Goal: Task Accomplishment & Management: Manage account settings

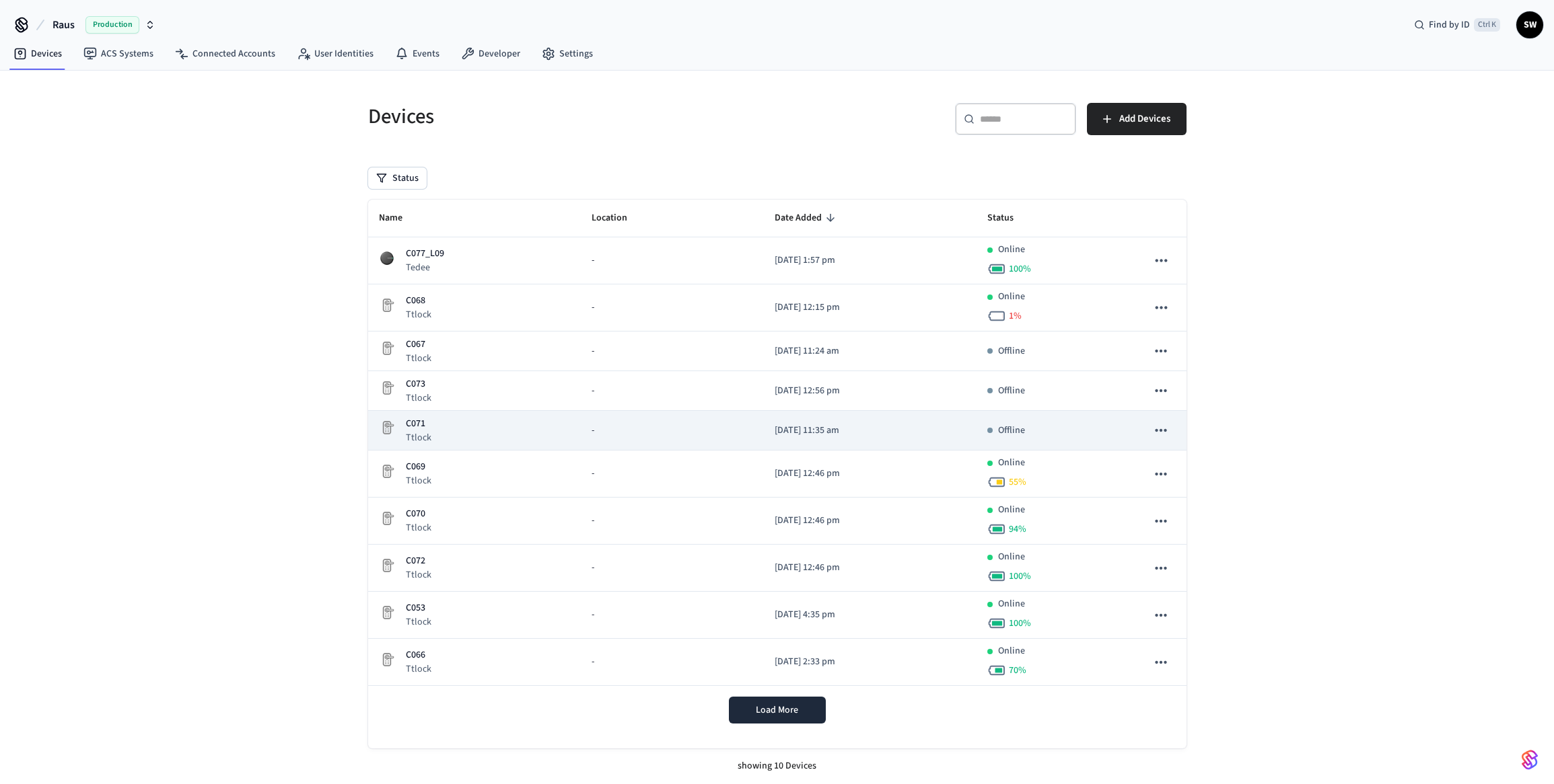
click at [667, 426] on div "-" at bounding box center [672, 430] width 161 height 14
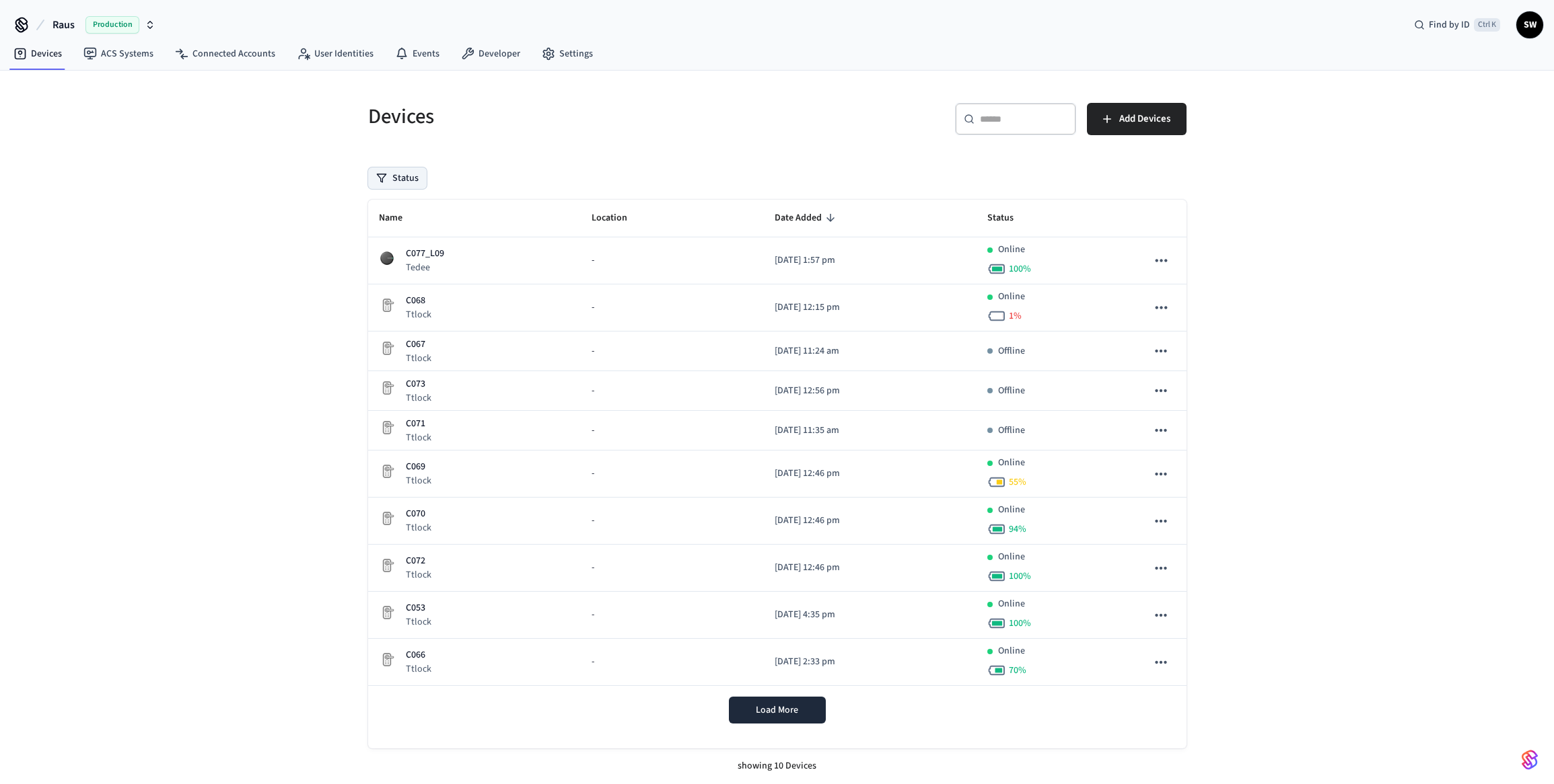
click at [392, 179] on button "Status" at bounding box center [397, 178] width 58 height 22
click at [399, 285] on label "Removed" at bounding box center [453, 285] width 114 height 16
click at [388, 285] on button "Removed" at bounding box center [381, 285] width 10 height 10
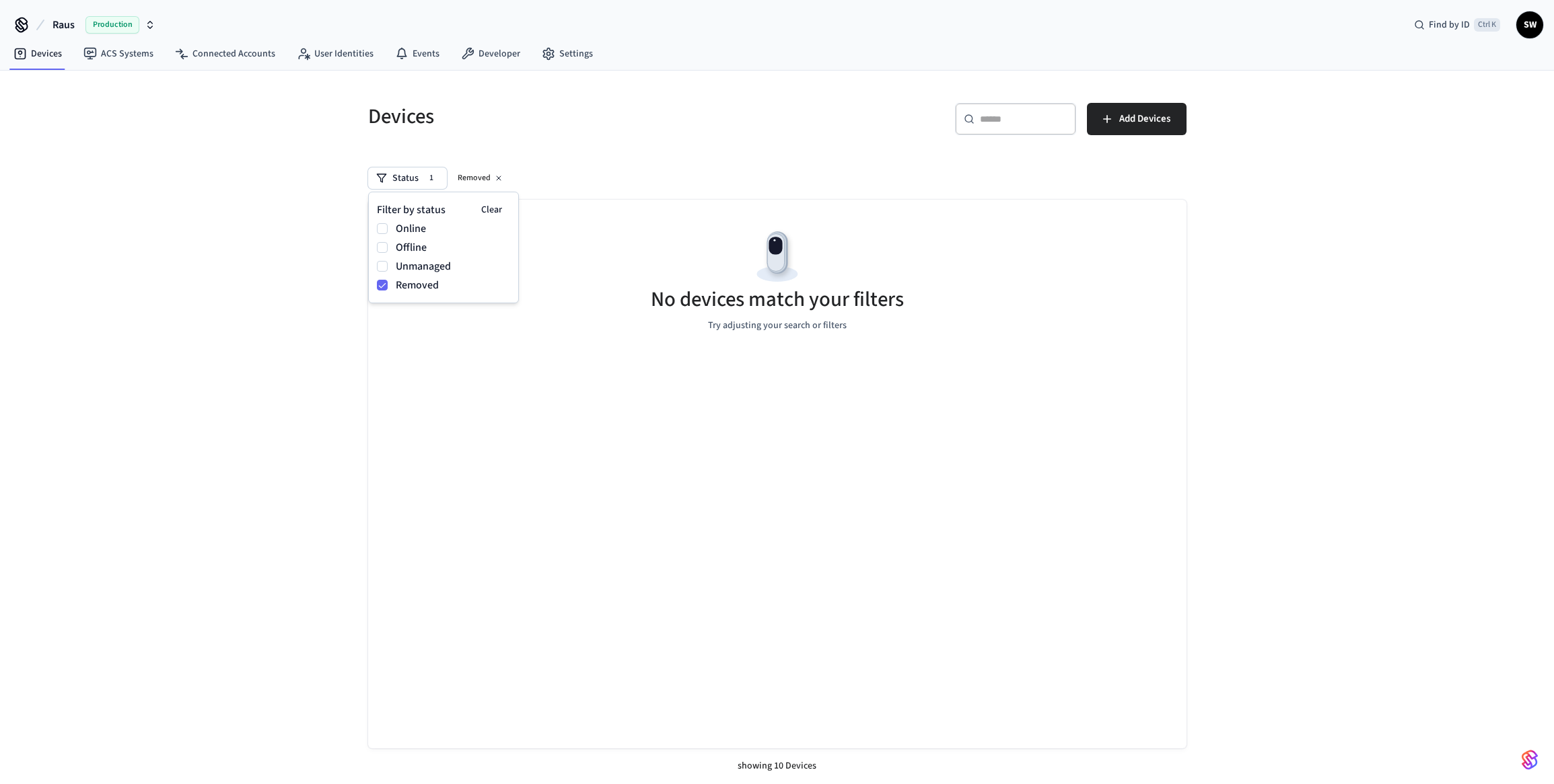
click at [428, 286] on label "Removed" at bounding box center [453, 285] width 114 height 16
click at [388, 286] on button "Removed" at bounding box center [381, 285] width 10 height 10
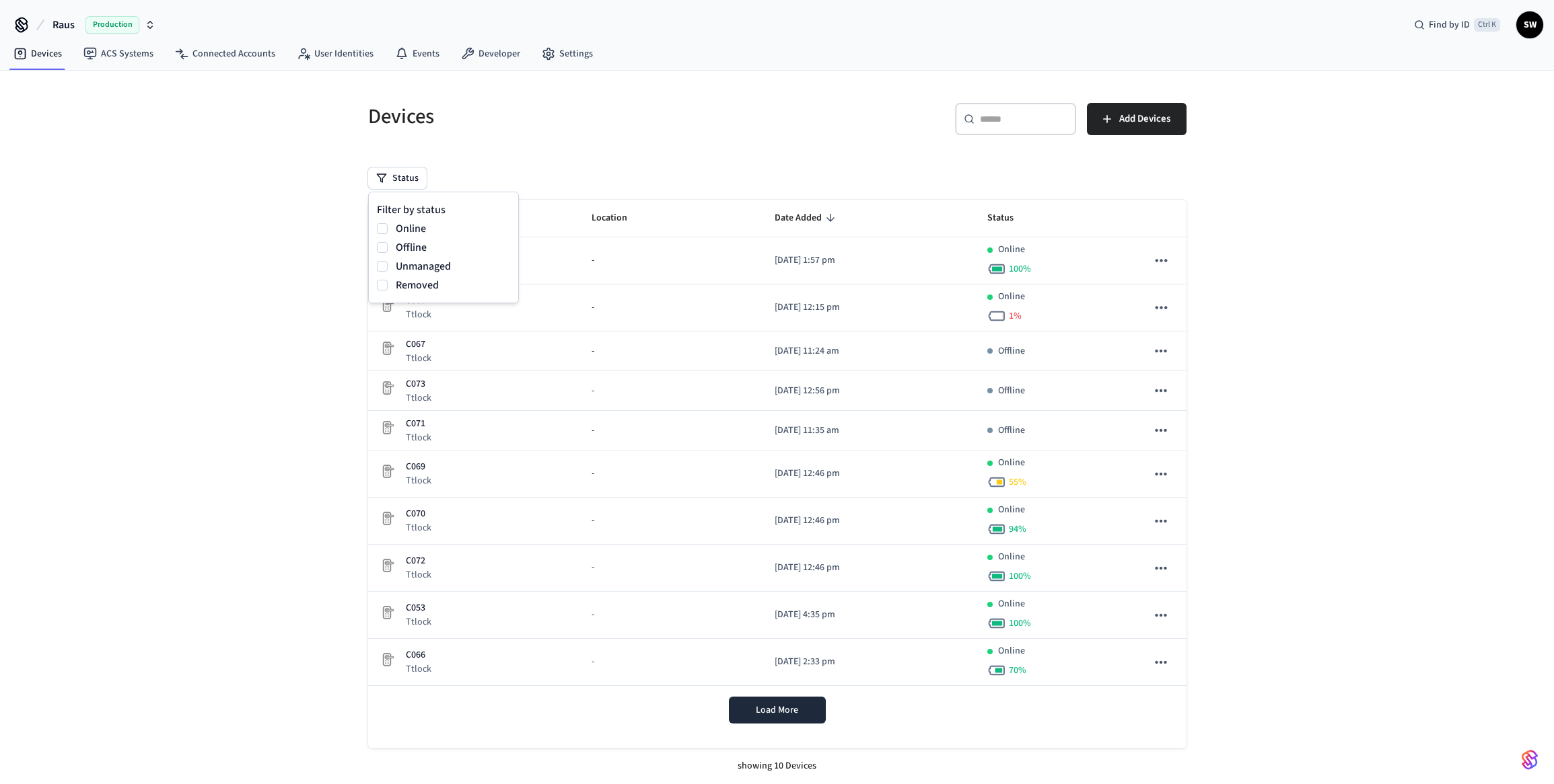
click at [431, 266] on label "Unmanaged" at bounding box center [453, 266] width 114 height 16
click at [388, 266] on button "Unmanaged" at bounding box center [381, 266] width 10 height 10
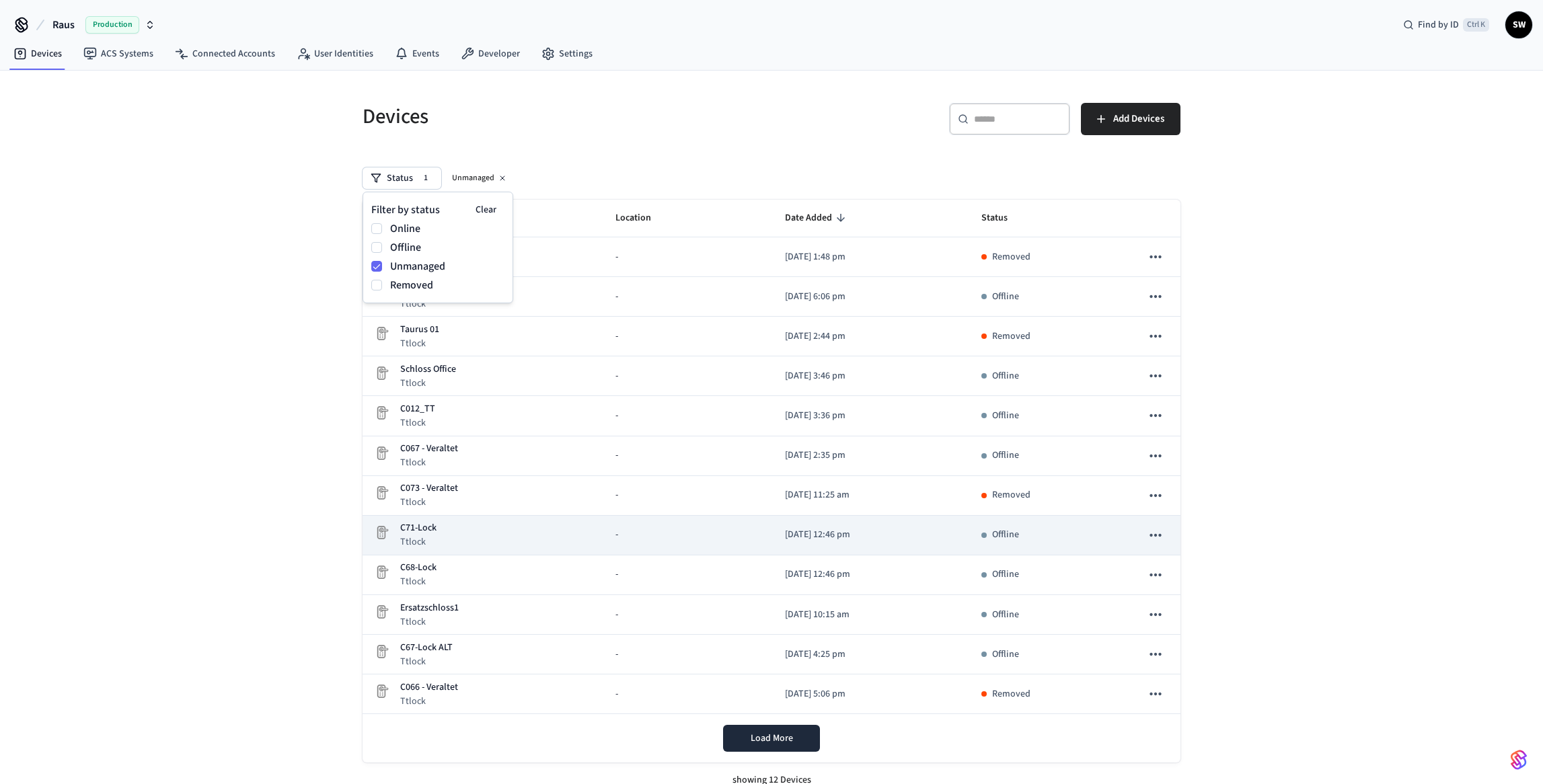
click at [664, 532] on div "-" at bounding box center [689, 535] width 147 height 14
click at [785, 534] on p "[DATE] 12:46 pm" at bounding box center [872, 535] width 175 height 14
click at [422, 530] on p "C71-Lock" at bounding box center [418, 528] width 37 height 14
click at [1162, 535] on icon "sticky table" at bounding box center [1155, 535] width 11 height 3
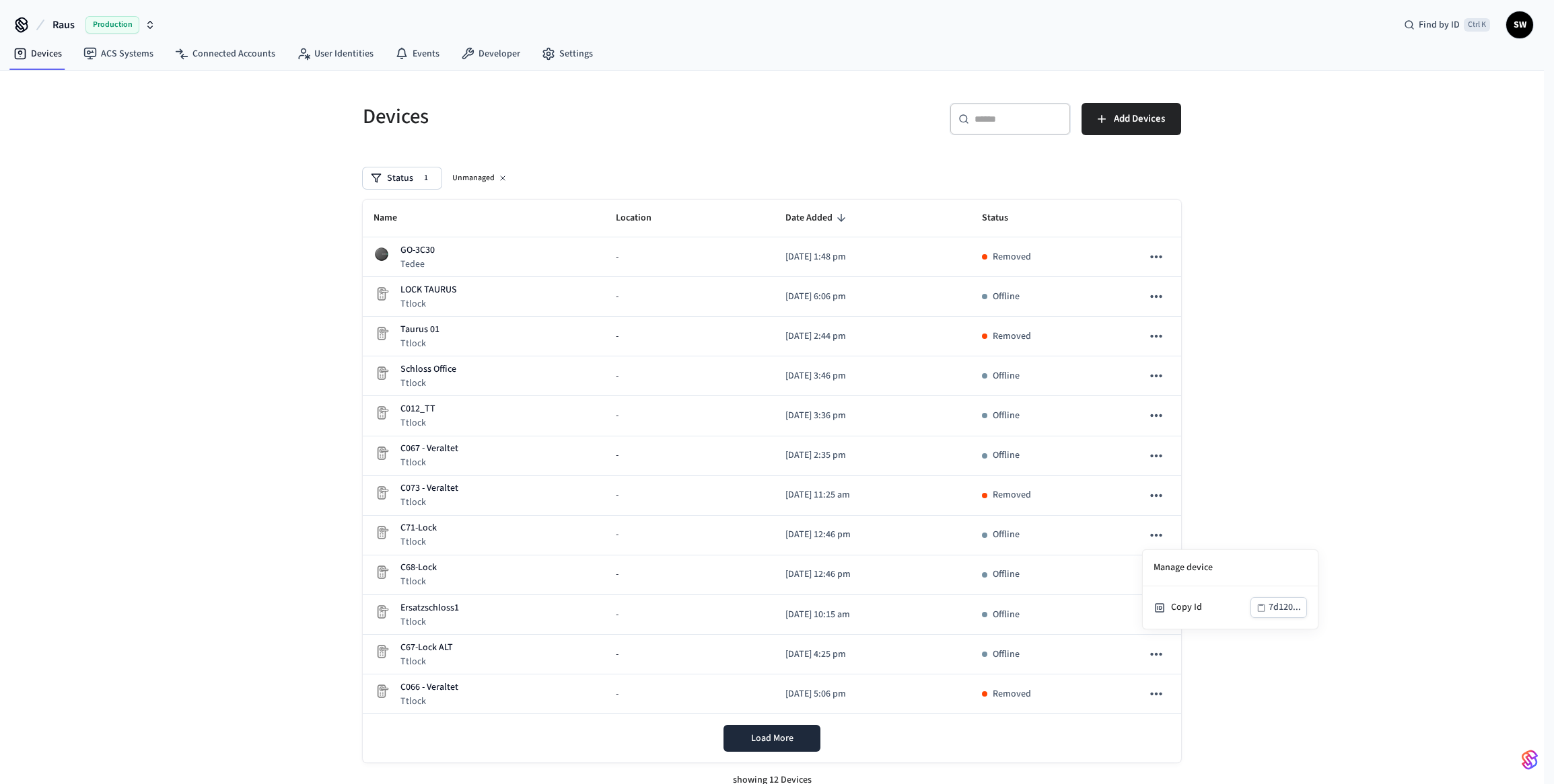
click at [787, 574] on div at bounding box center [777, 392] width 1554 height 784
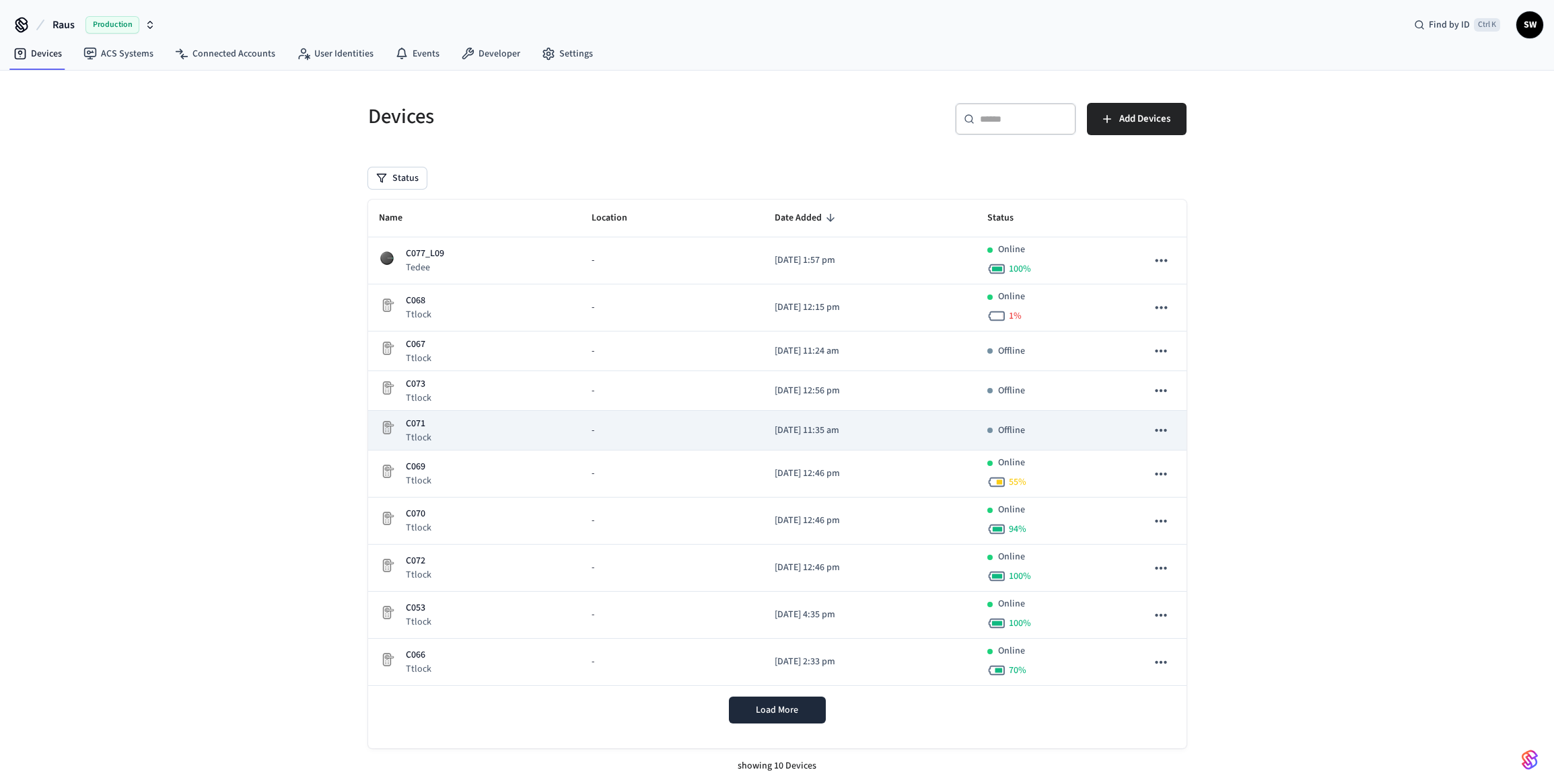
click at [498, 436] on div "C071 Ttlock" at bounding box center [474, 430] width 191 height 27
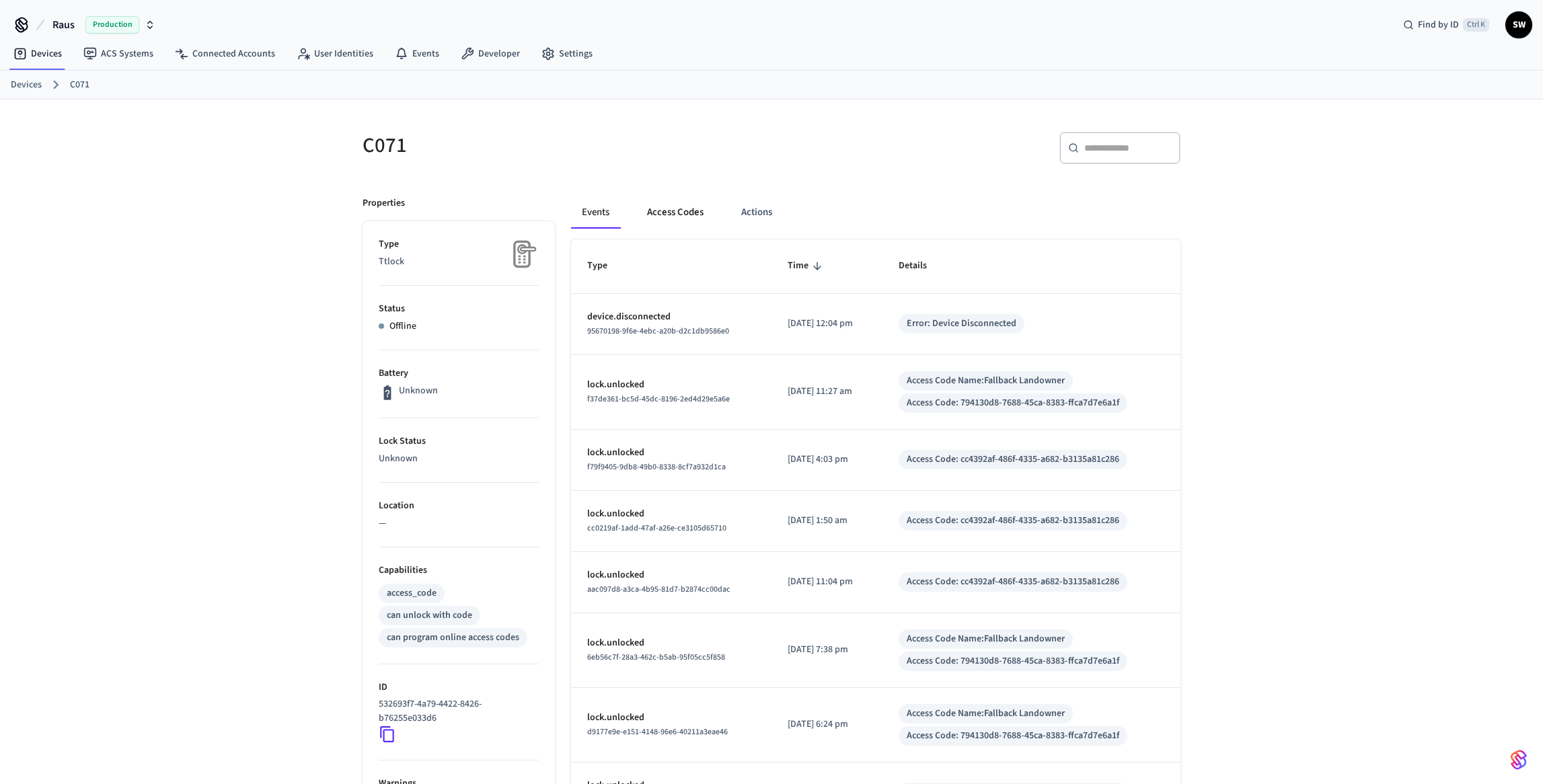
click at [687, 214] on button "Access Codes" at bounding box center [675, 213] width 78 height 32
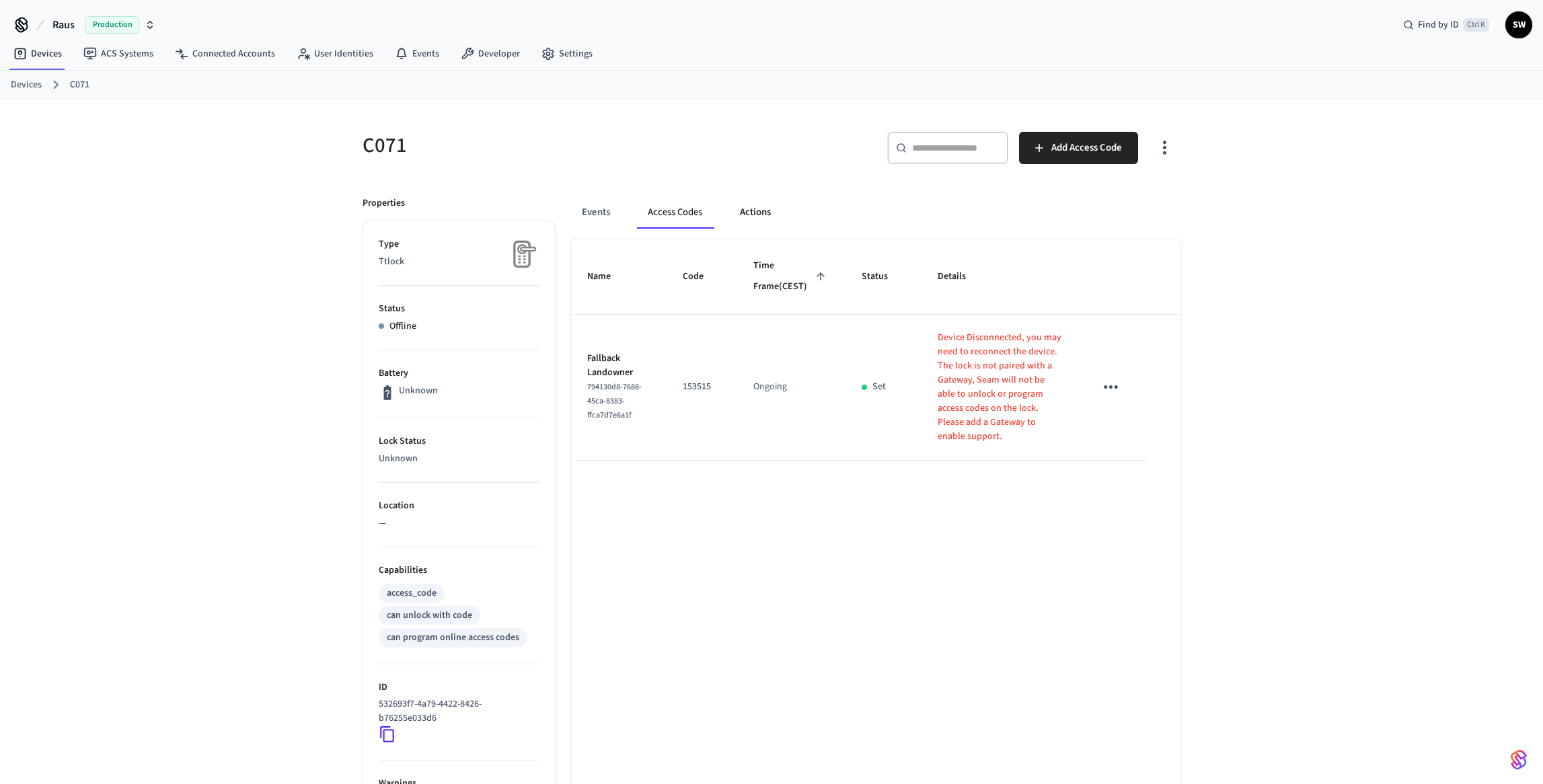
click at [760, 210] on button "Actions" at bounding box center [755, 213] width 52 height 32
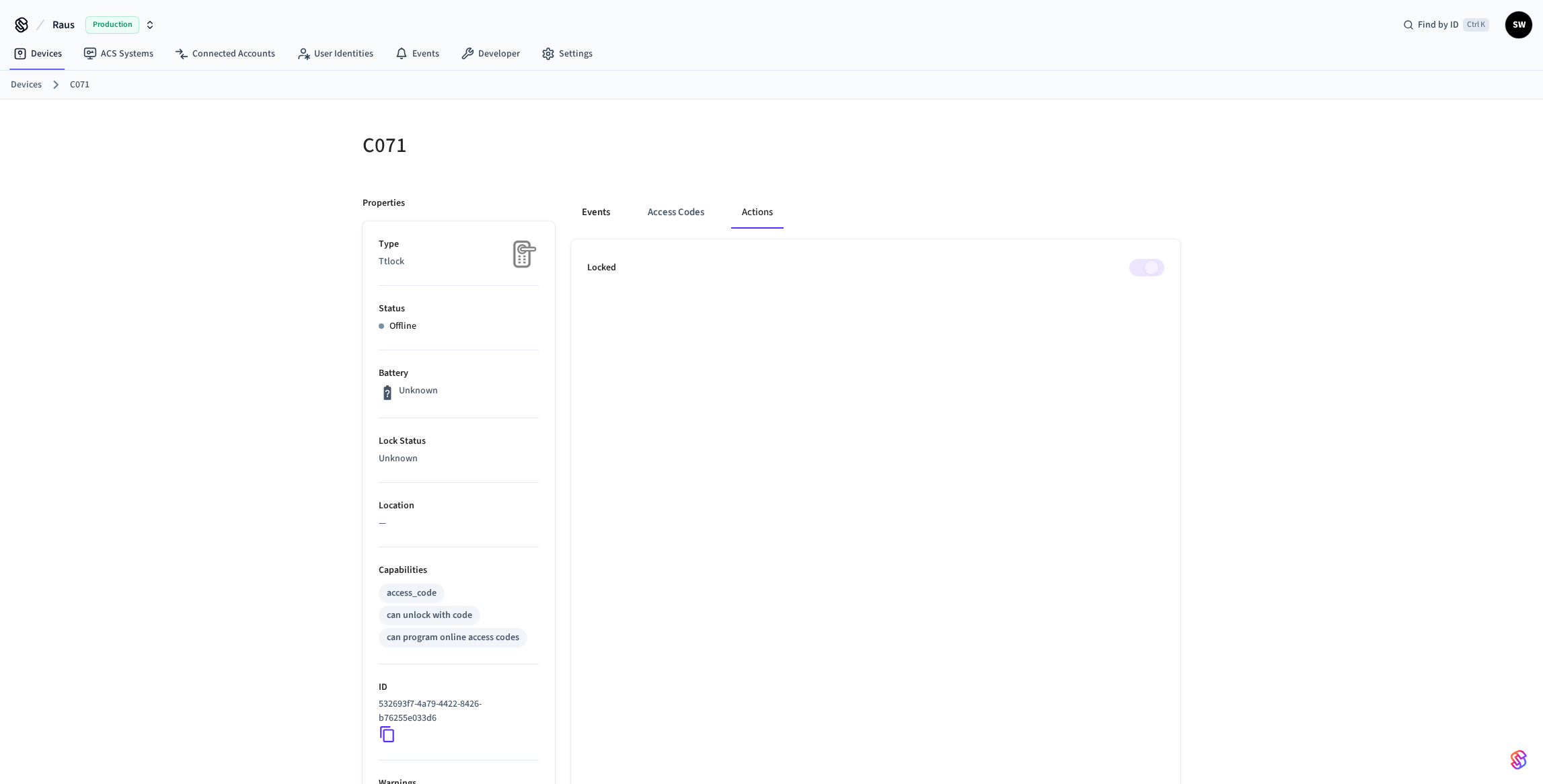
click at [600, 216] on button "Events" at bounding box center [596, 213] width 50 height 32
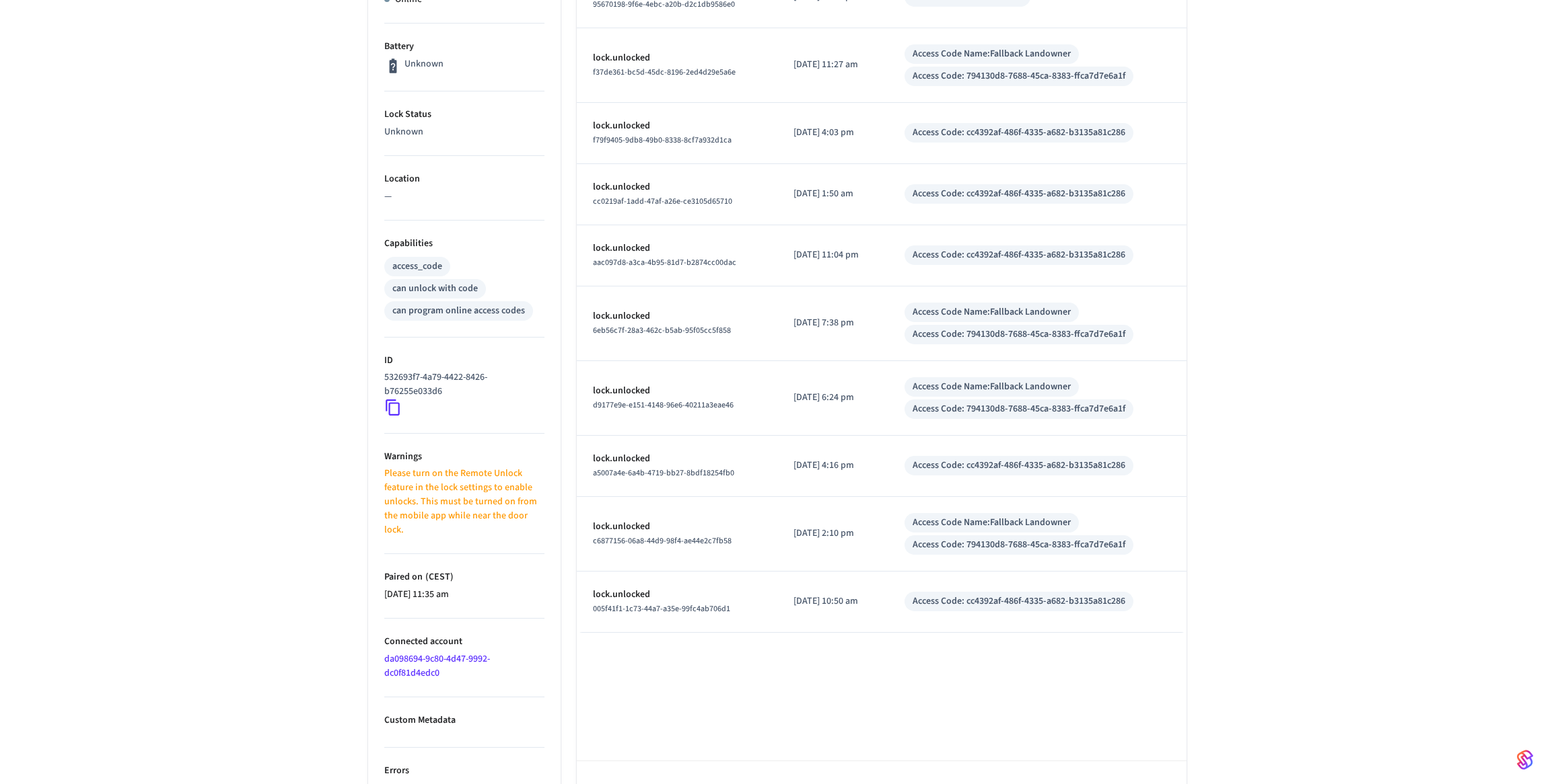
scroll to position [369, 0]
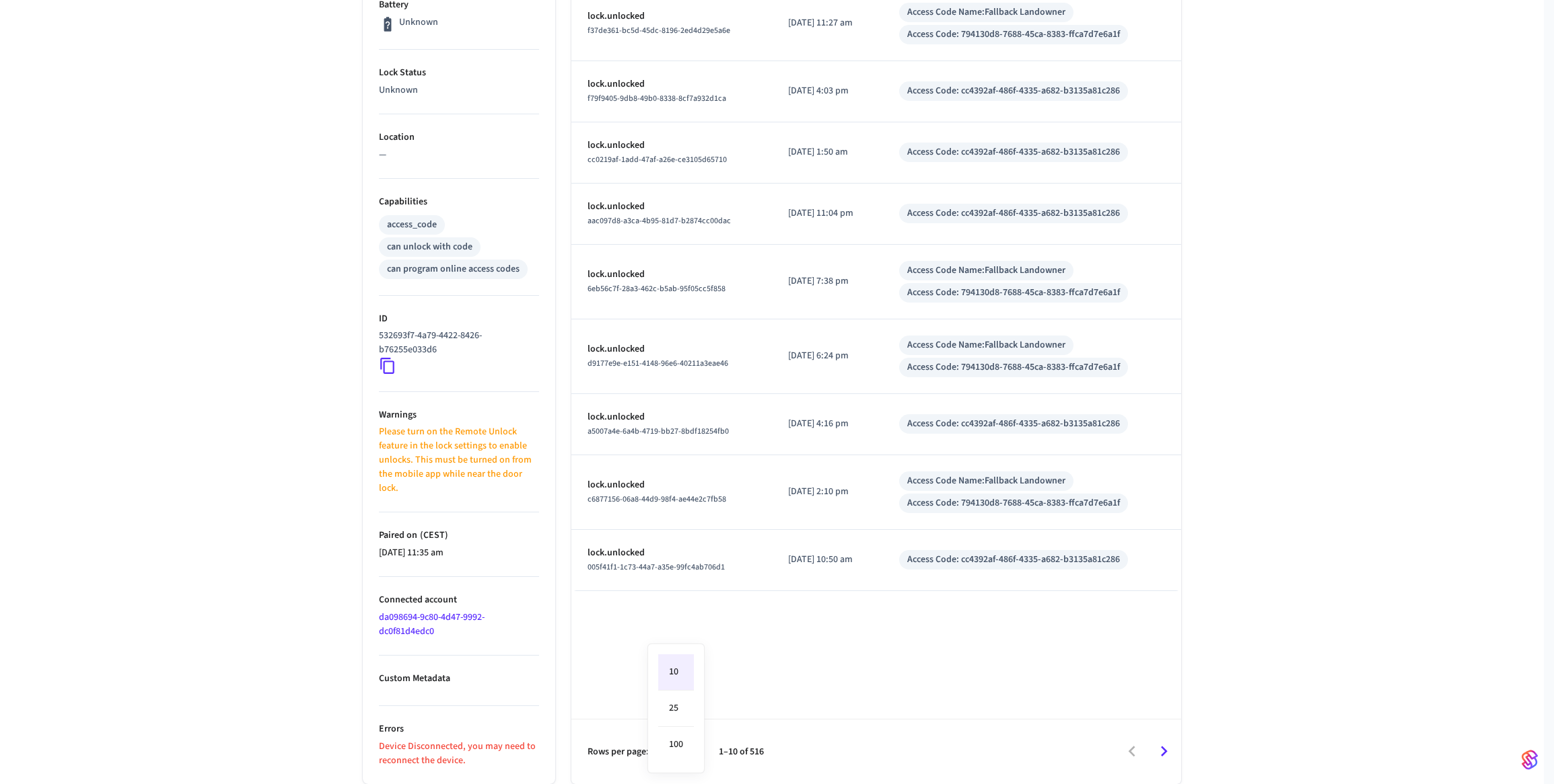
click at [689, 749] on body "Raus Production Find by ID Ctrl K SW Devices ACS Systems Connected Accounts Use…" at bounding box center [777, 207] width 1554 height 1153
click at [685, 743] on li "100" at bounding box center [676, 745] width 36 height 36
type input "***"
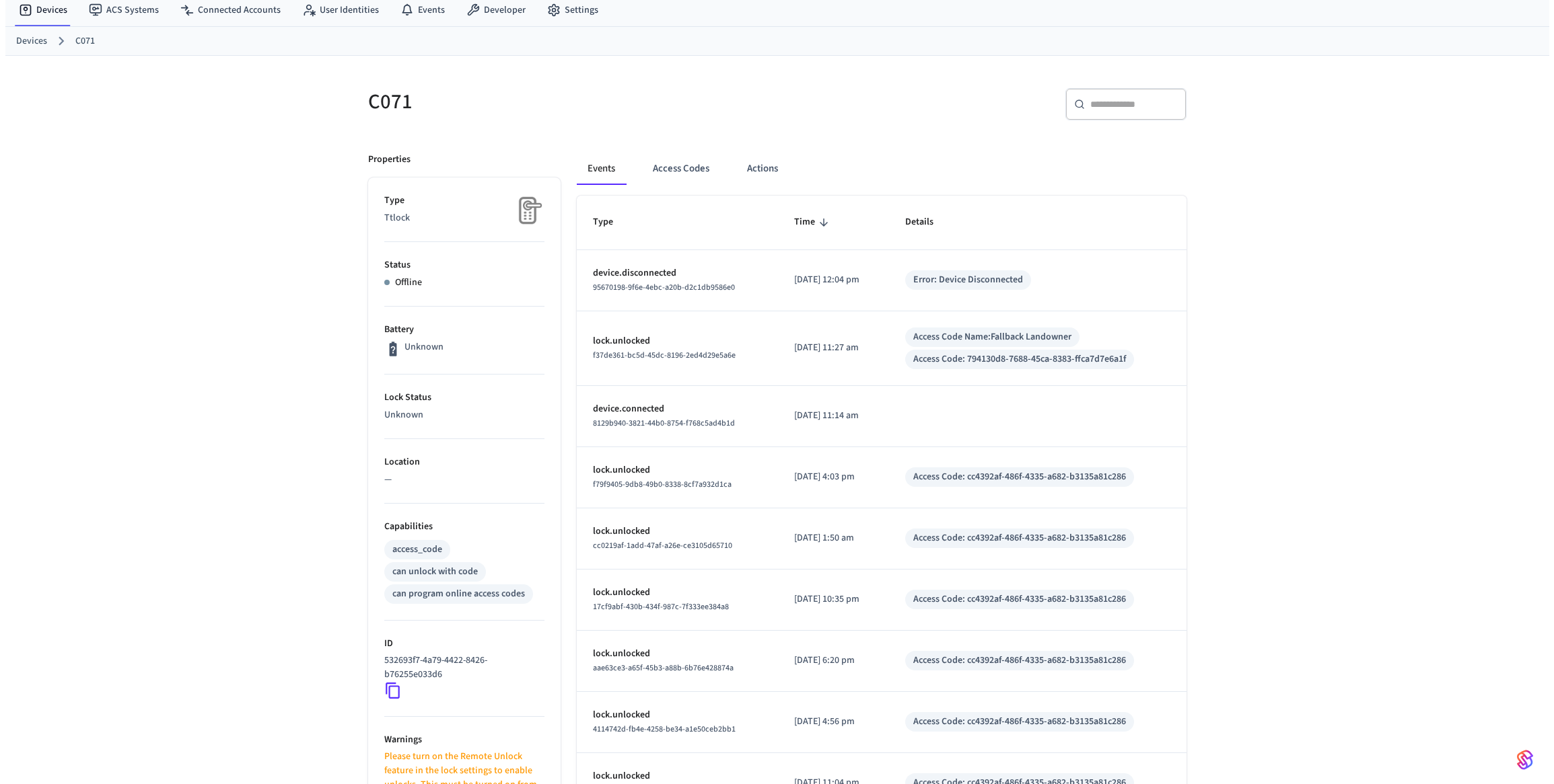
scroll to position [0, 0]
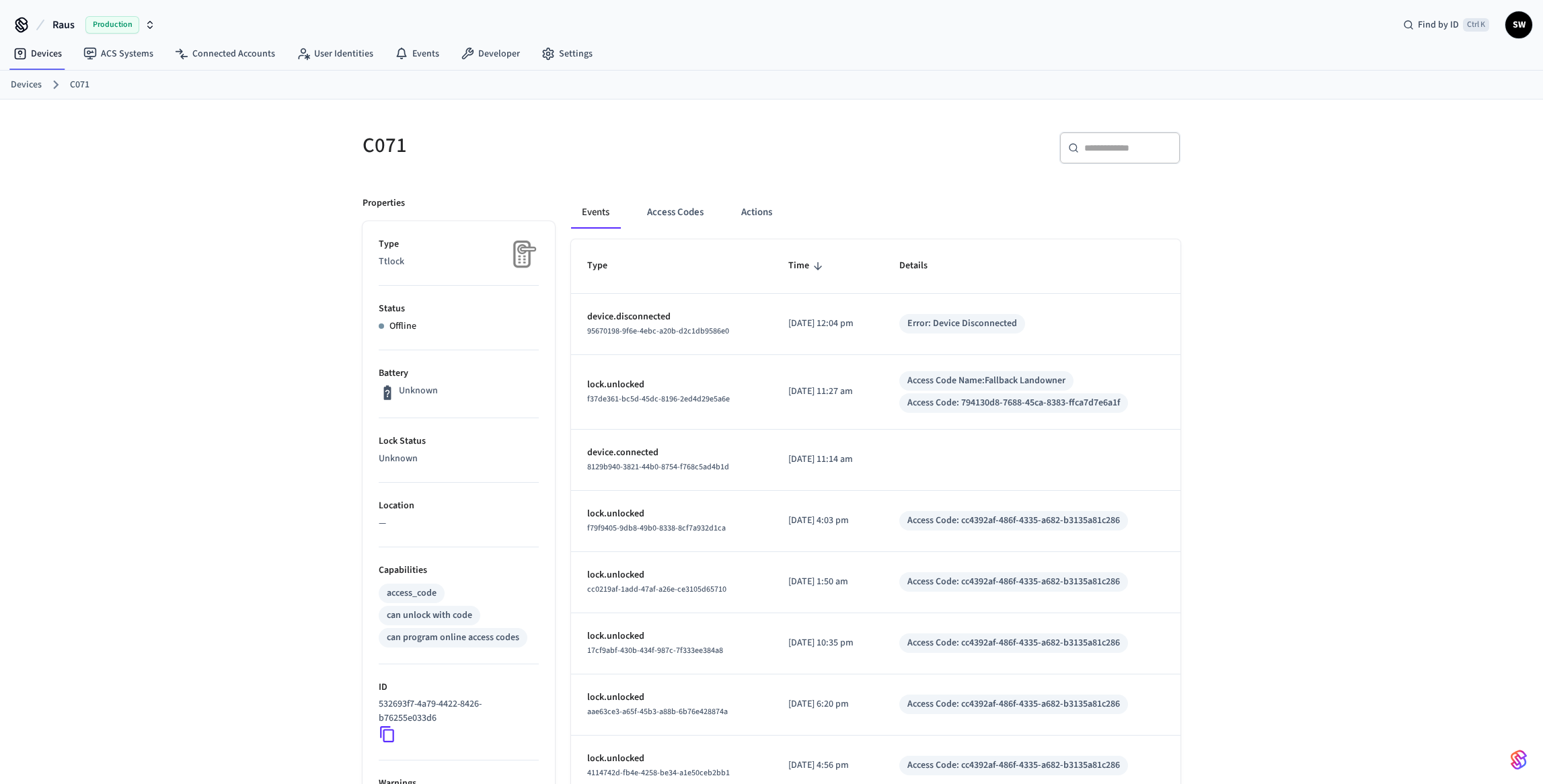
click at [387, 734] on icon at bounding box center [387, 734] width 18 height 18
click at [32, 86] on link "Devices" at bounding box center [25, 84] width 31 height 14
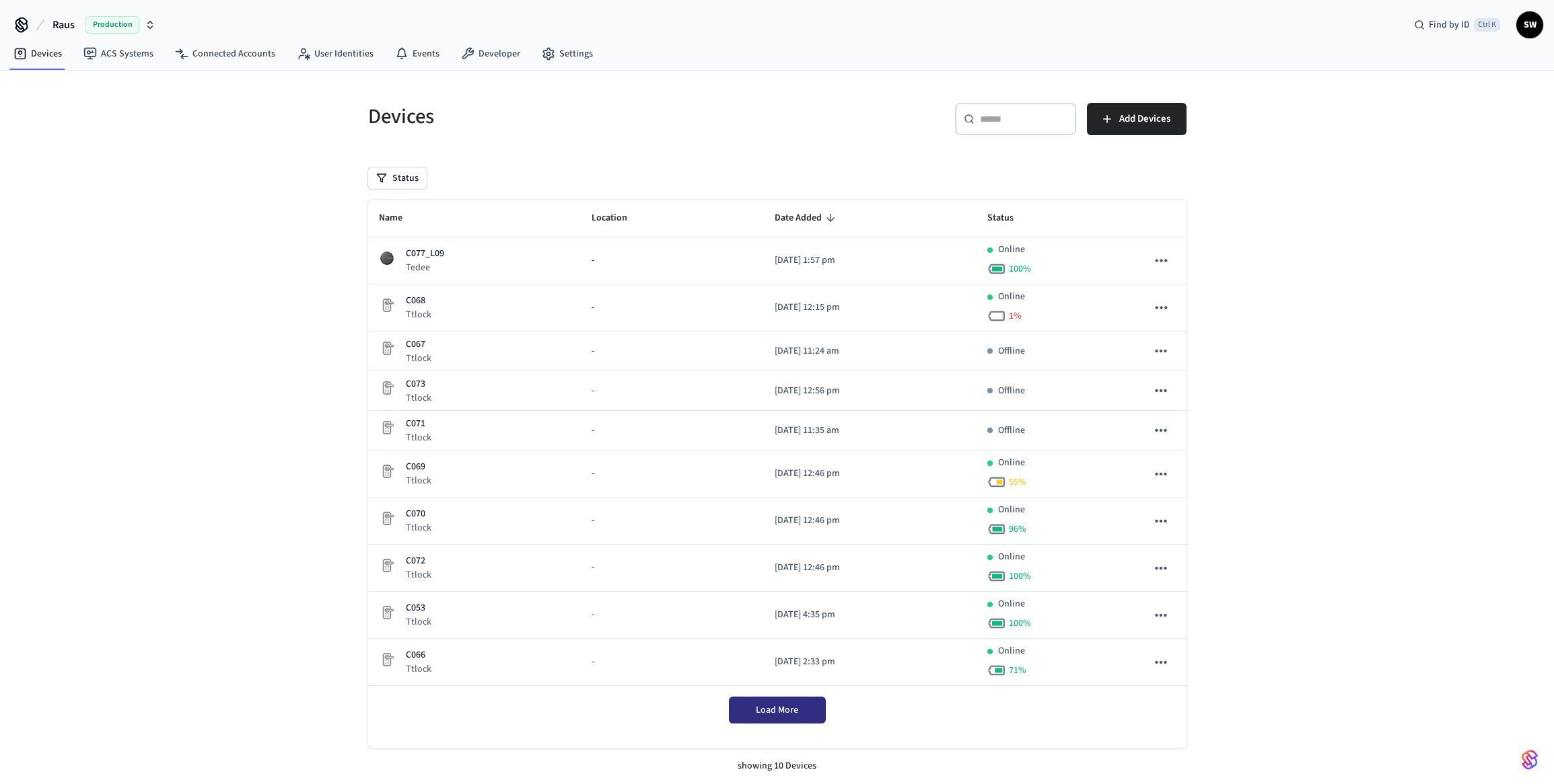
click at [784, 713] on span "Load More" at bounding box center [777, 710] width 42 height 13
click at [556, 56] on link "Settings" at bounding box center [568, 54] width 73 height 24
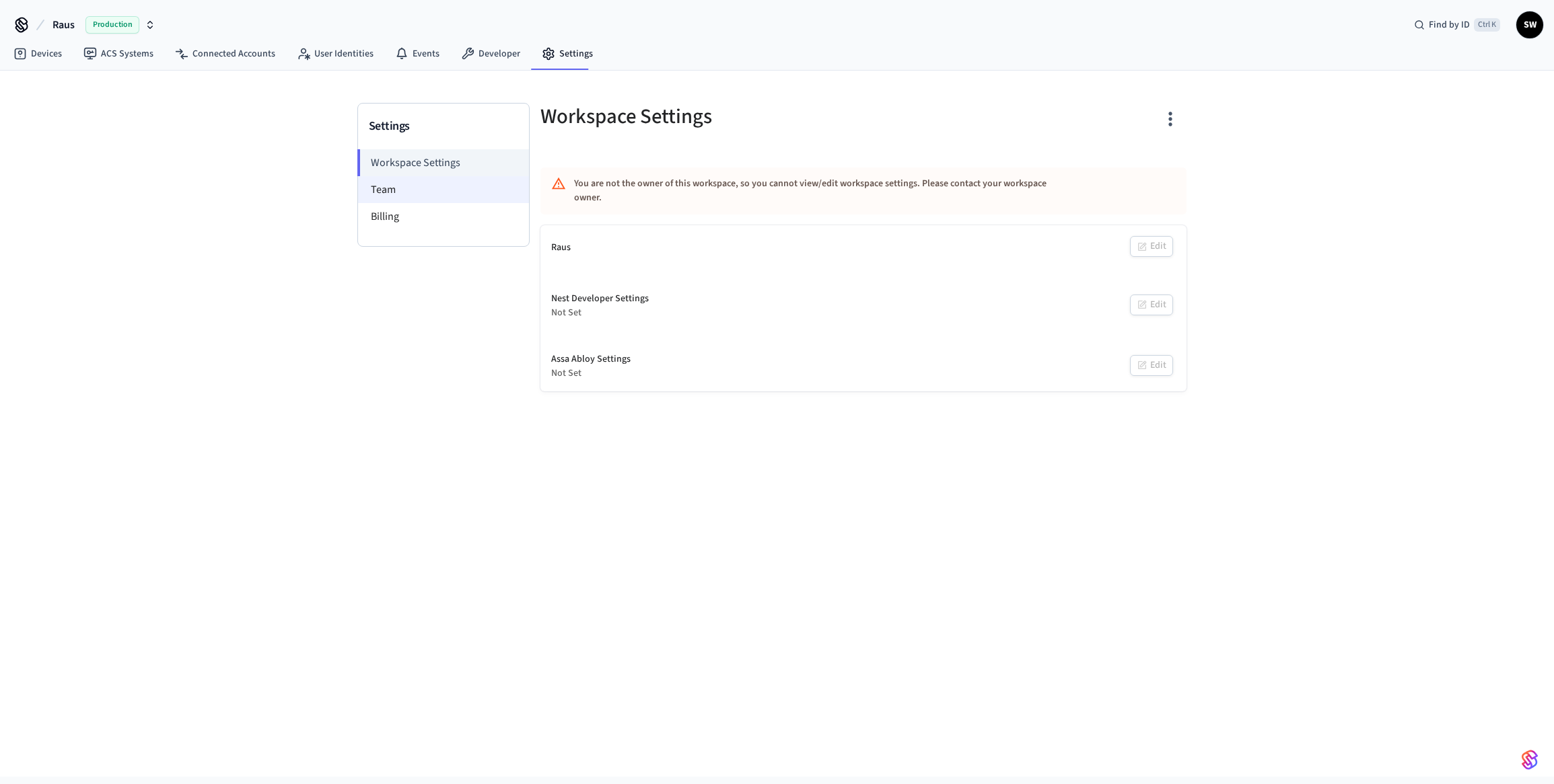
click at [398, 190] on li "Team" at bounding box center [443, 189] width 171 height 27
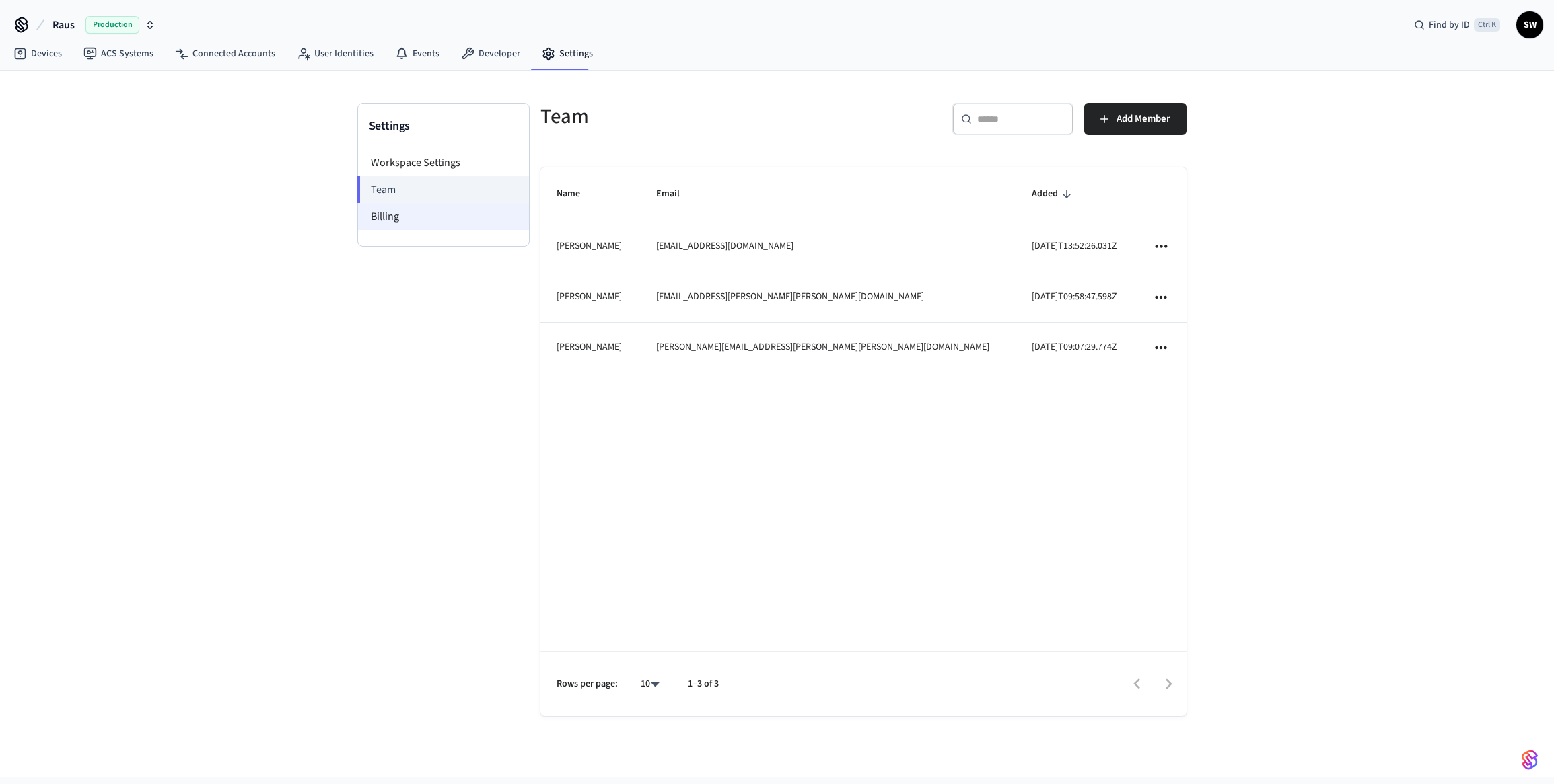
click at [411, 214] on li "Billing" at bounding box center [443, 216] width 171 height 27
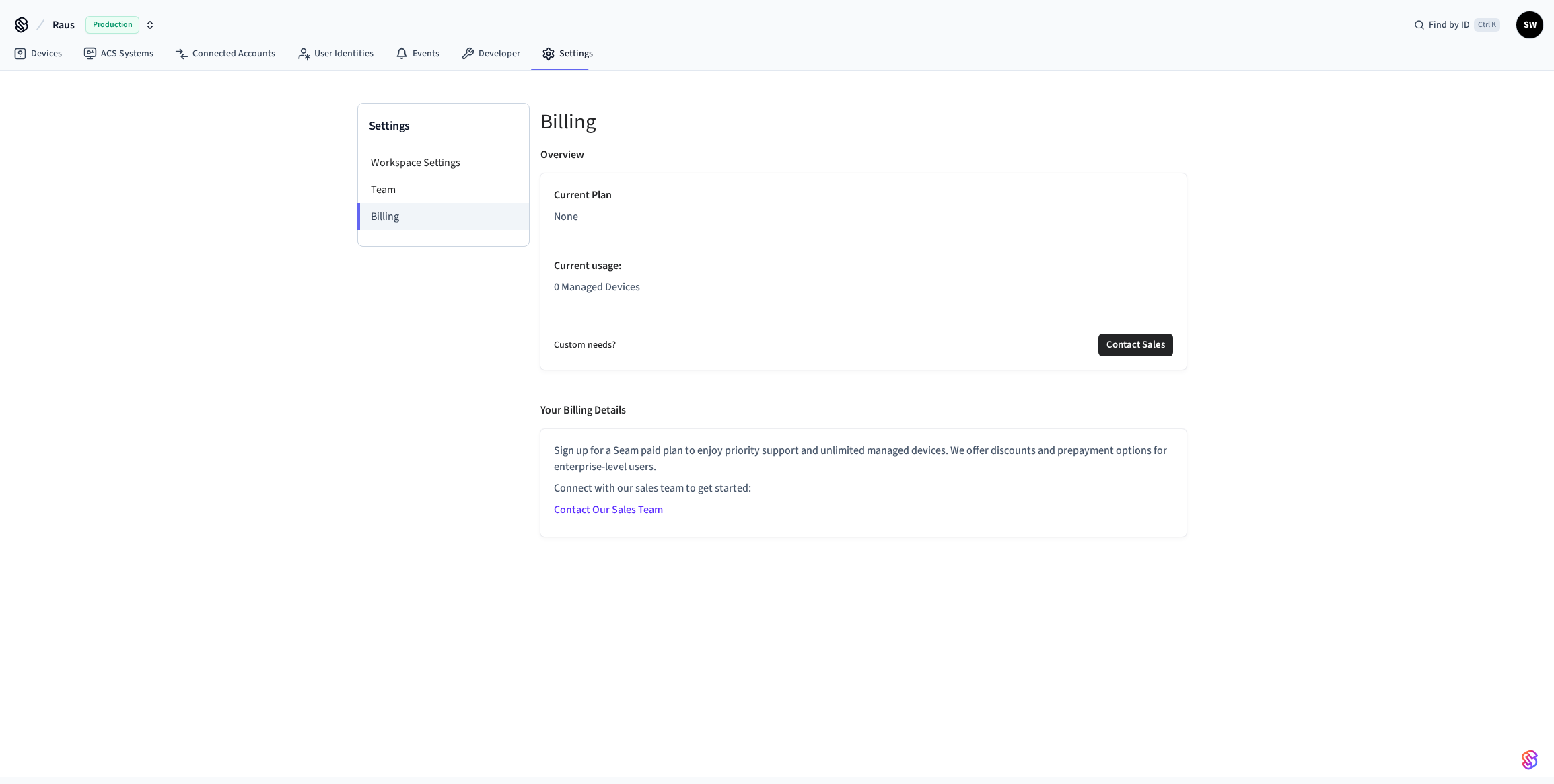
click at [61, 200] on div "Settings Workspace Settings Team Billing Billing Overview Current Plan None Cur…" at bounding box center [777, 423] width 1554 height 706
